Goal: Find specific page/section: Find specific page/section

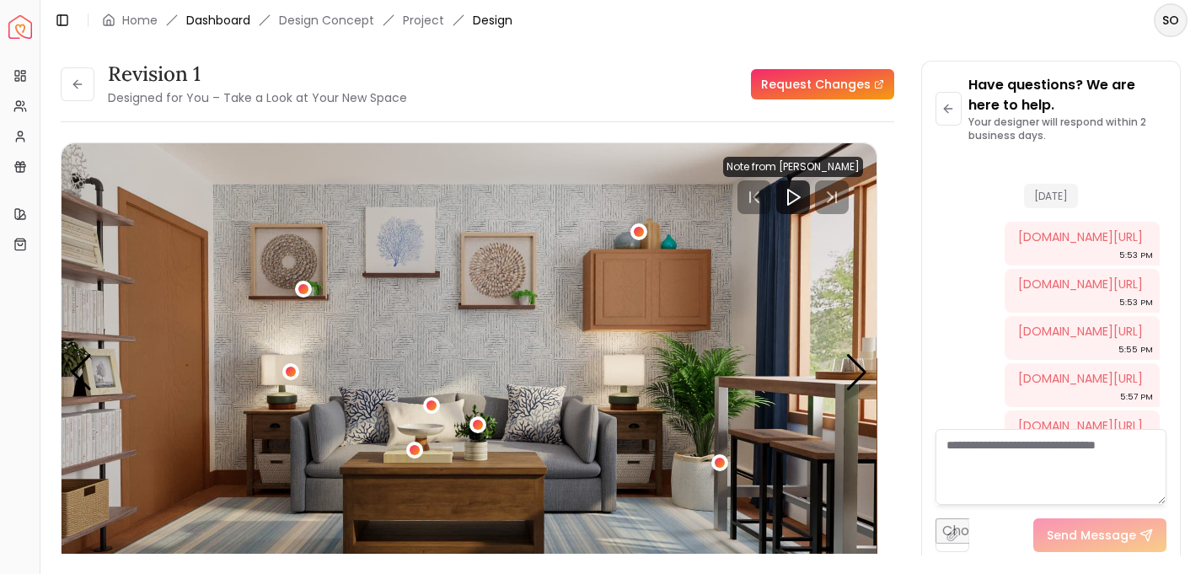
scroll to position [2201, 0]
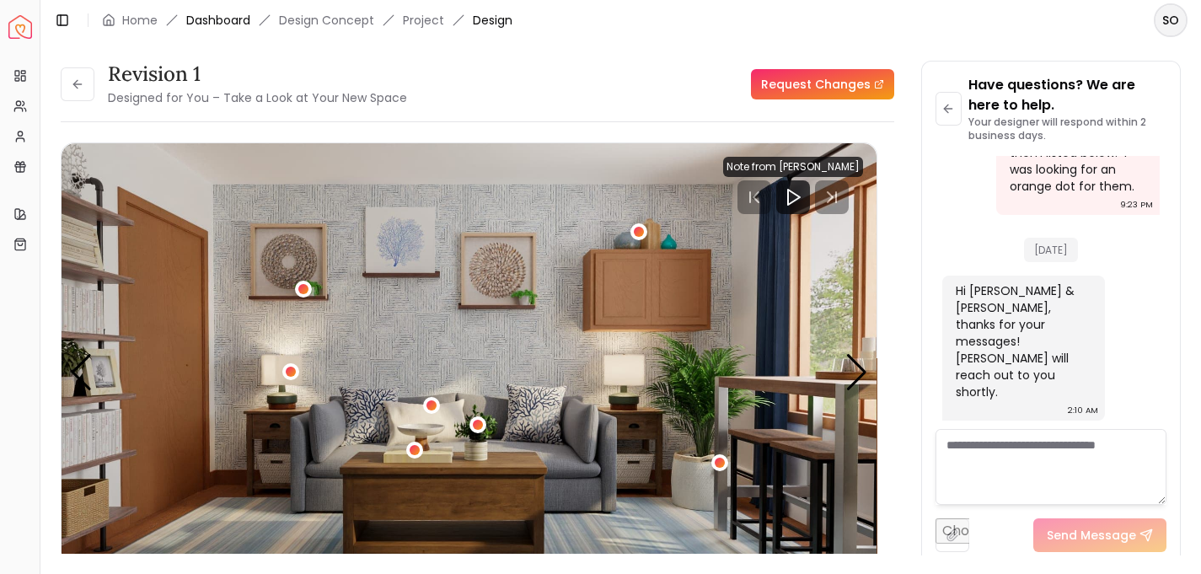
click at [224, 19] on link "Dashboard" at bounding box center [218, 20] width 64 height 17
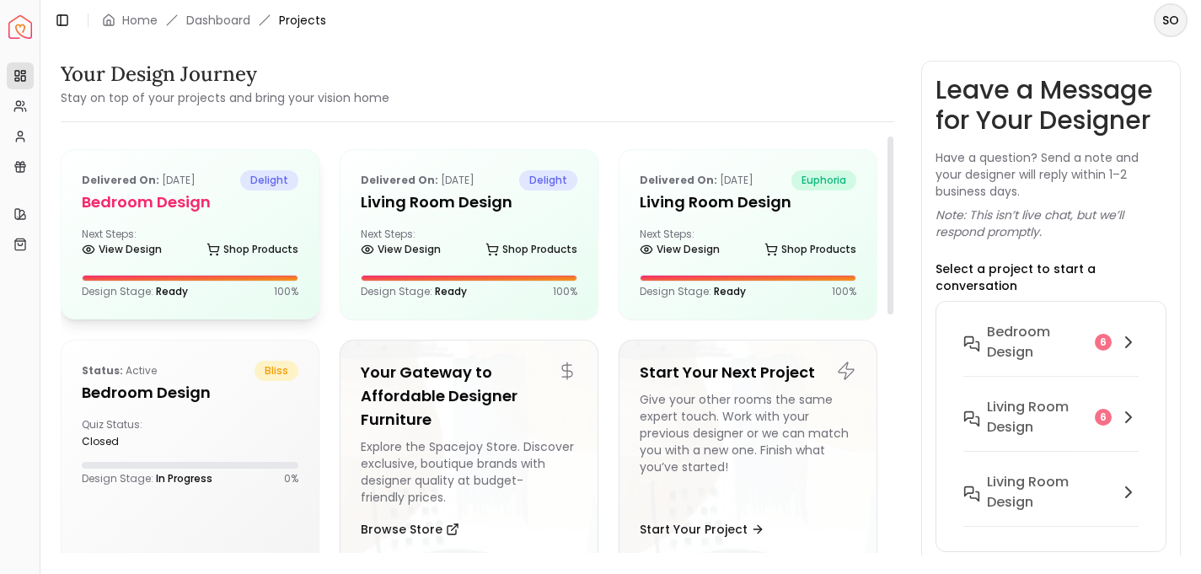
click at [197, 293] on div "Design Stage: Ready 100 %" at bounding box center [190, 291] width 217 height 13
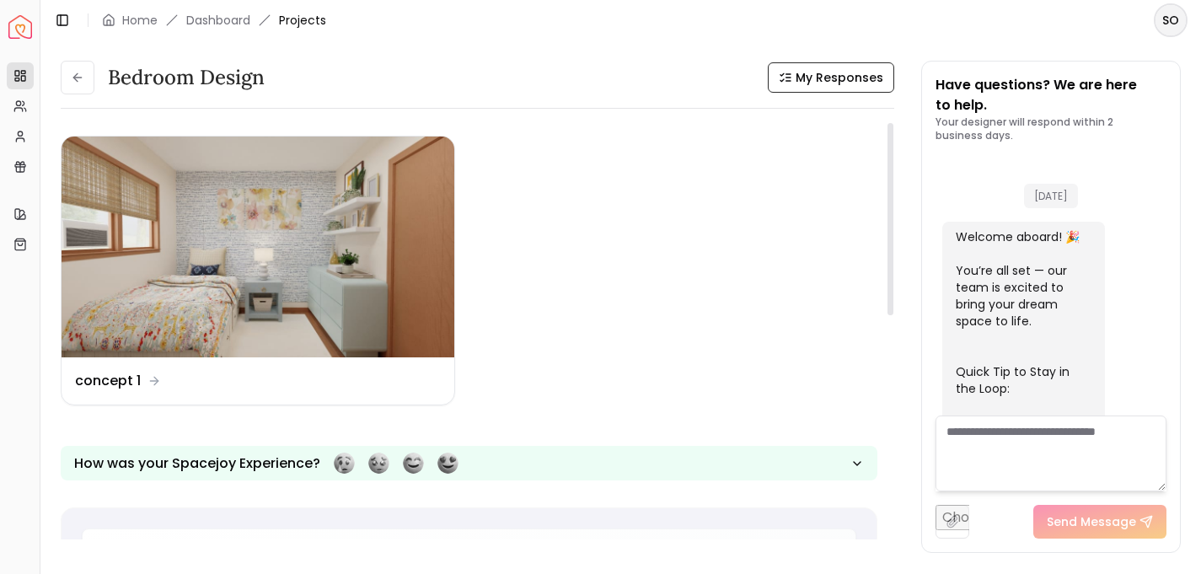
scroll to position [2375, 0]
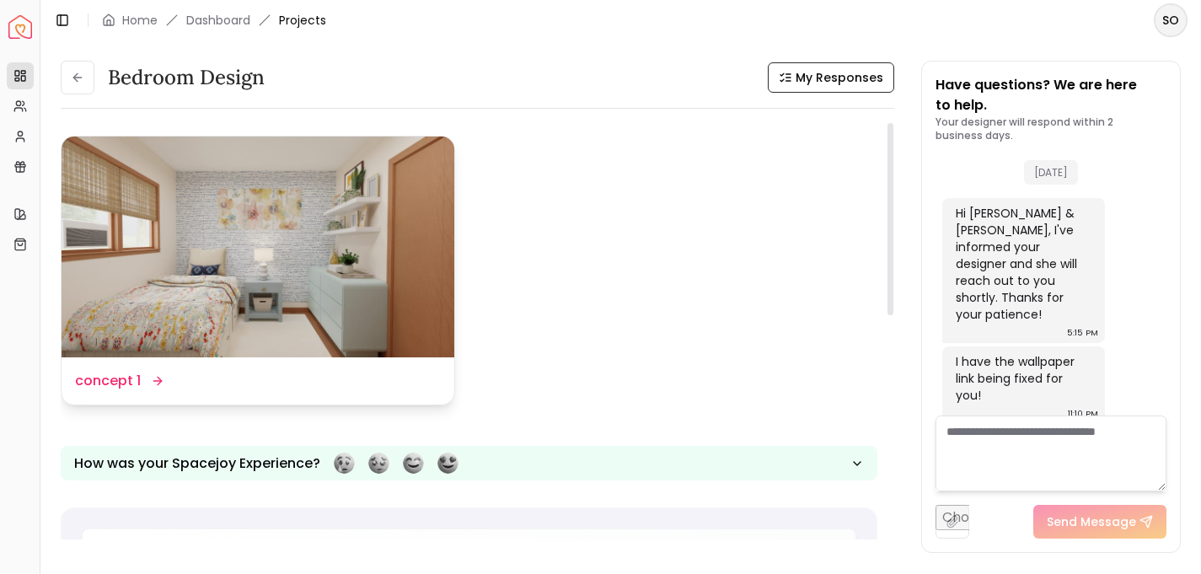
click at [279, 280] on img at bounding box center [258, 247] width 393 height 221
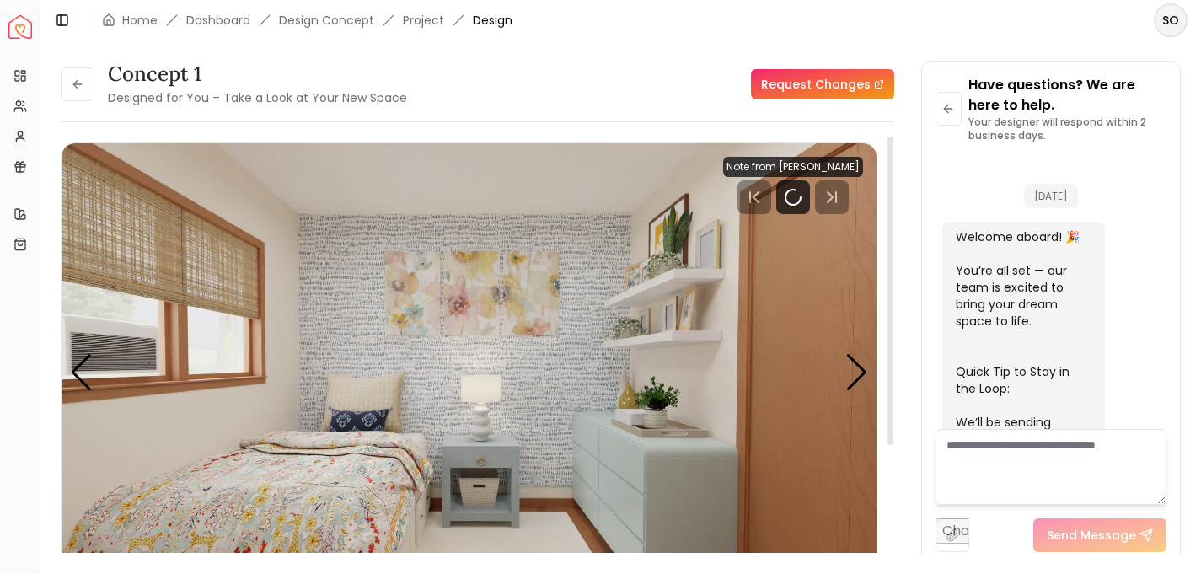
scroll to position [2361, 0]
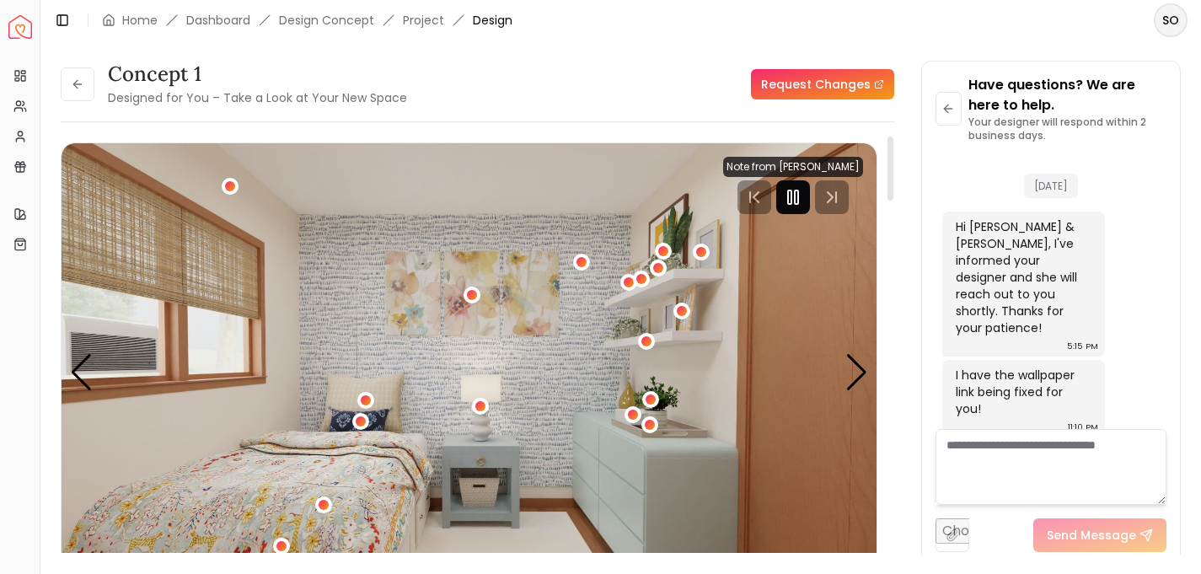
click at [795, 202] on icon "Pause" at bounding box center [793, 197] width 20 height 20
click at [853, 377] on div "Next slide" at bounding box center [856, 372] width 23 height 37
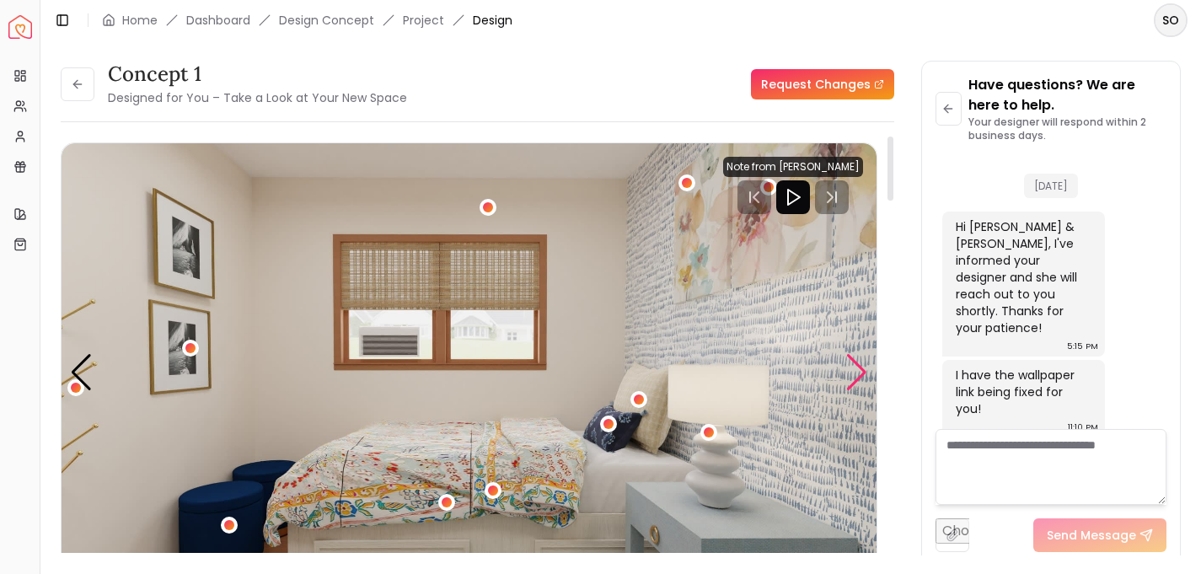
click at [853, 377] on div "Next slide" at bounding box center [856, 372] width 23 height 37
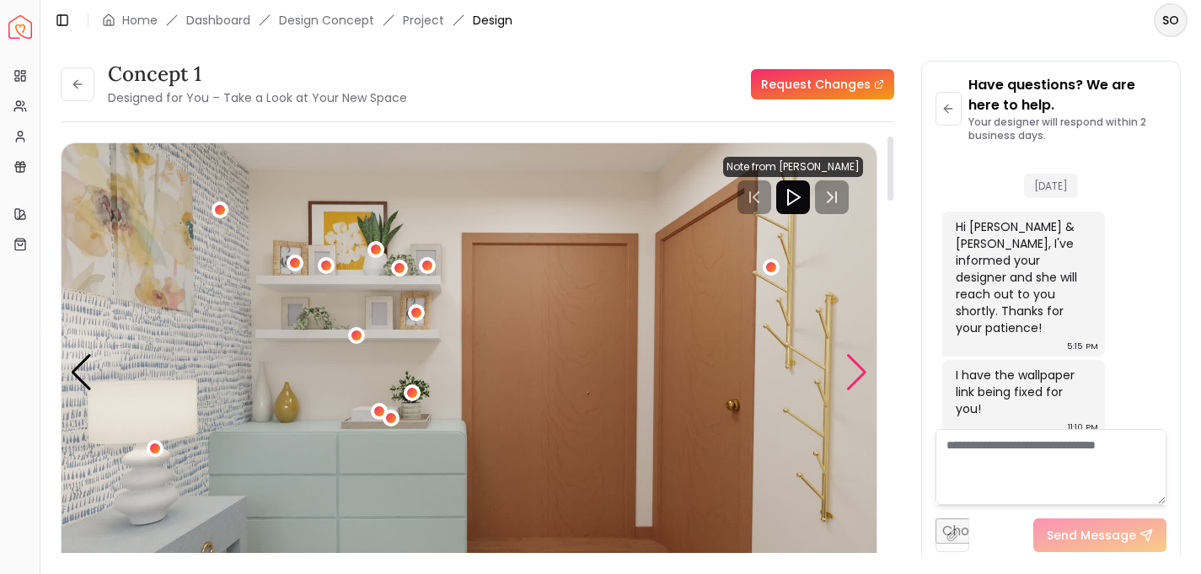
click at [853, 377] on div "Next slide" at bounding box center [856, 372] width 23 height 37
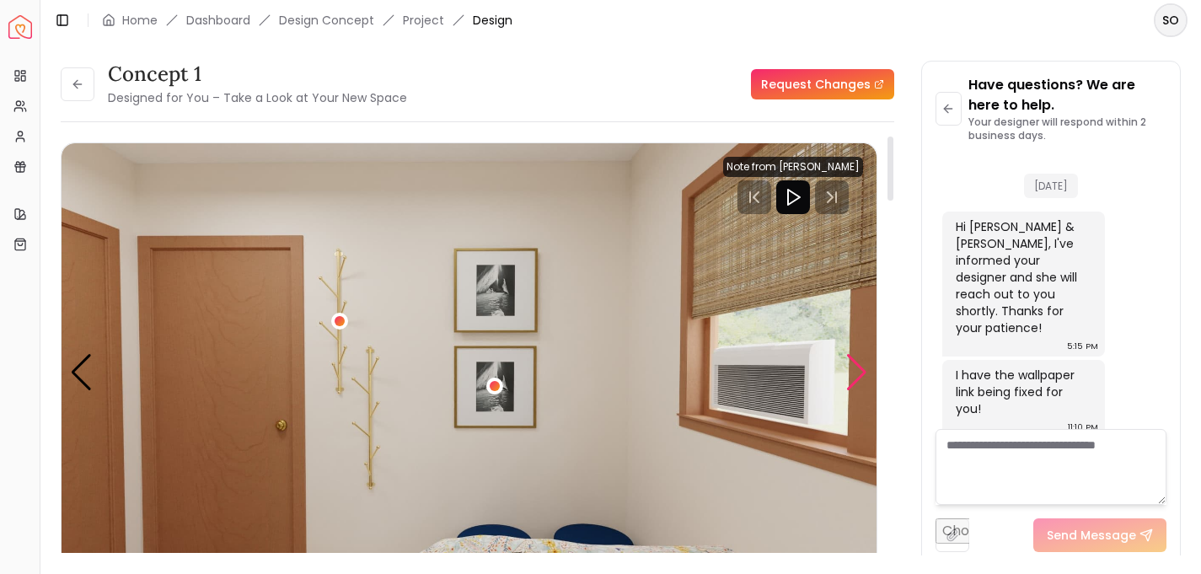
click at [853, 377] on div "Next slide" at bounding box center [856, 372] width 23 height 37
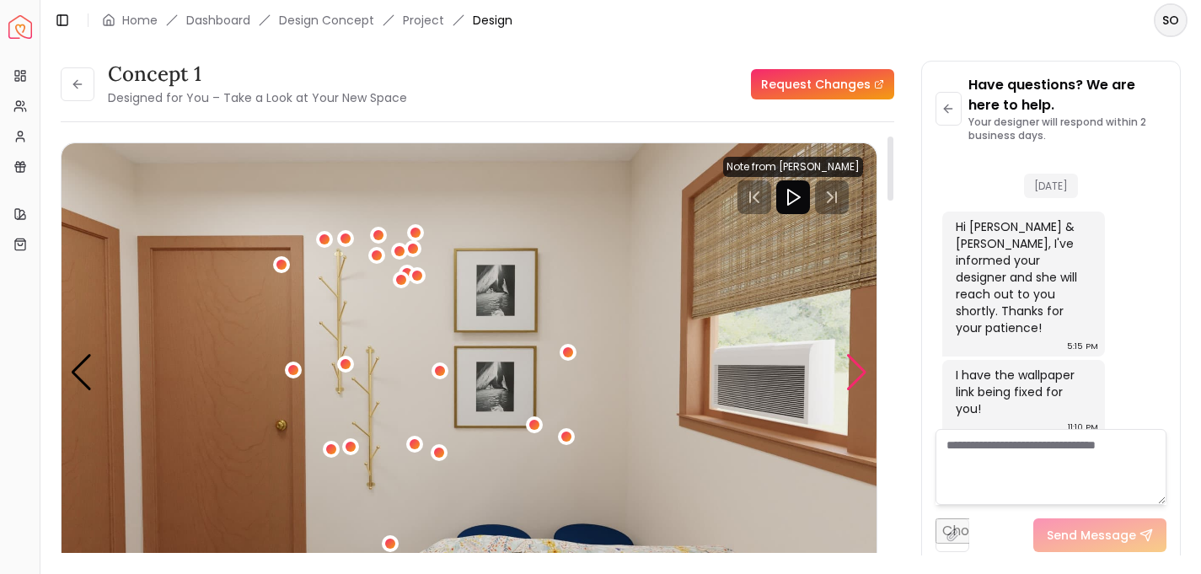
click at [853, 377] on div "Next slide" at bounding box center [856, 372] width 23 height 37
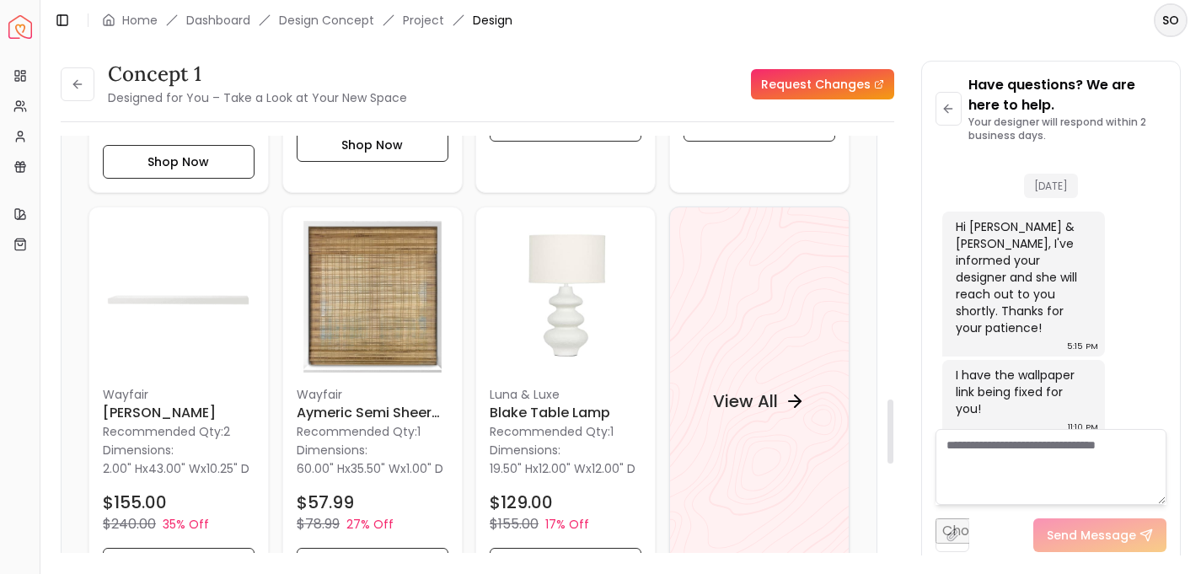
scroll to position [1703, 0]
click at [765, 407] on h4 "View All" at bounding box center [745, 399] width 65 height 24
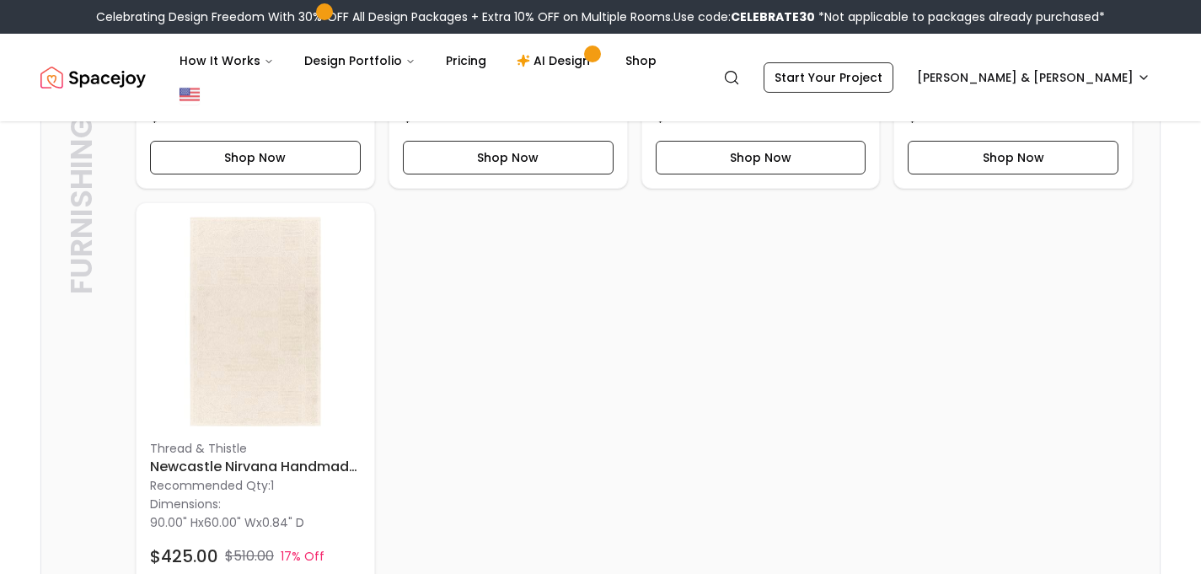
scroll to position [1289, 0]
click at [260, 355] on img at bounding box center [255, 321] width 211 height 211
